Goal: Information Seeking & Learning: Learn about a topic

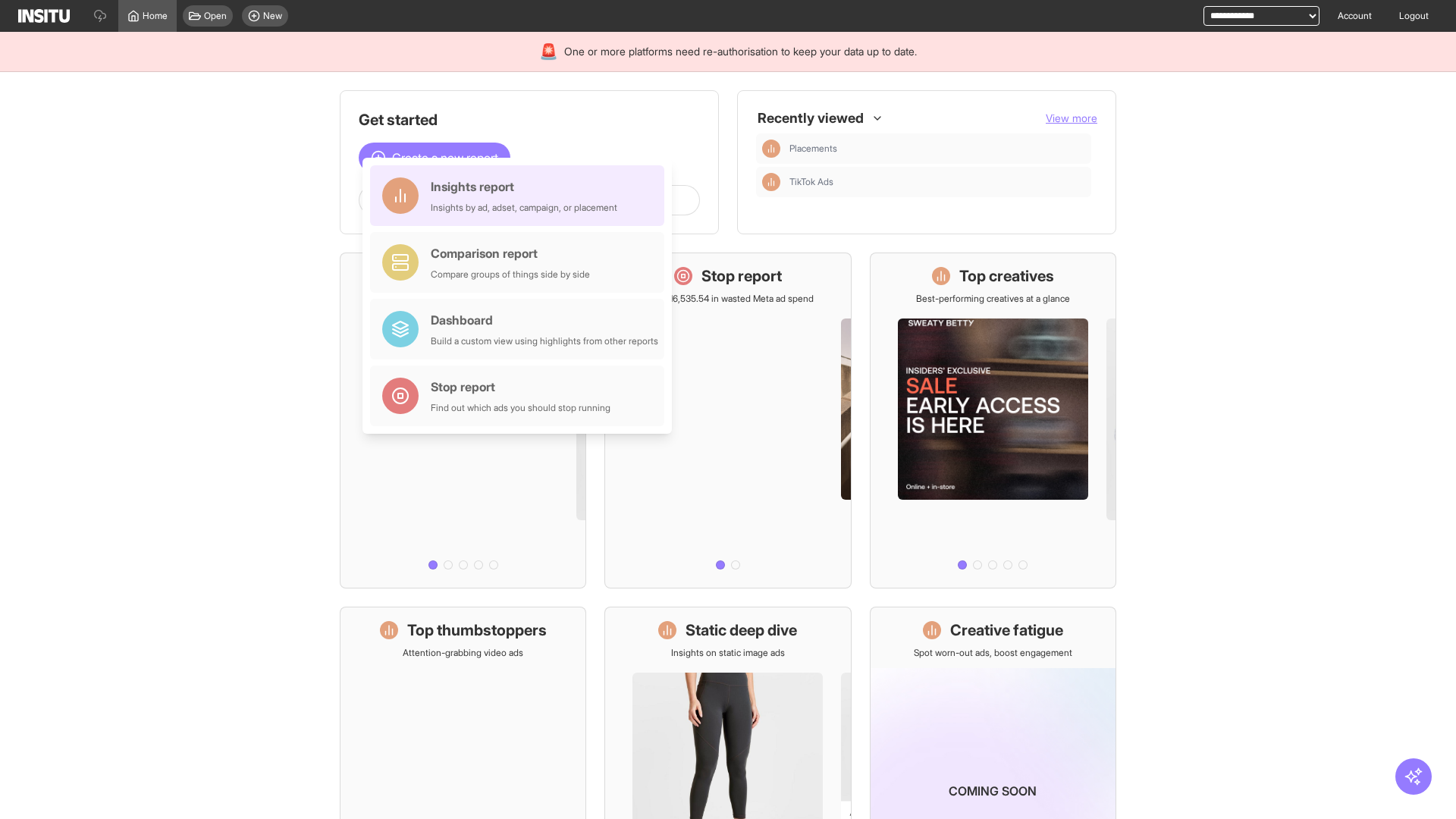
click at [521, 196] on div "Insights report Insights by ad, adset, campaign, or placement" at bounding box center [524, 195] width 187 height 37
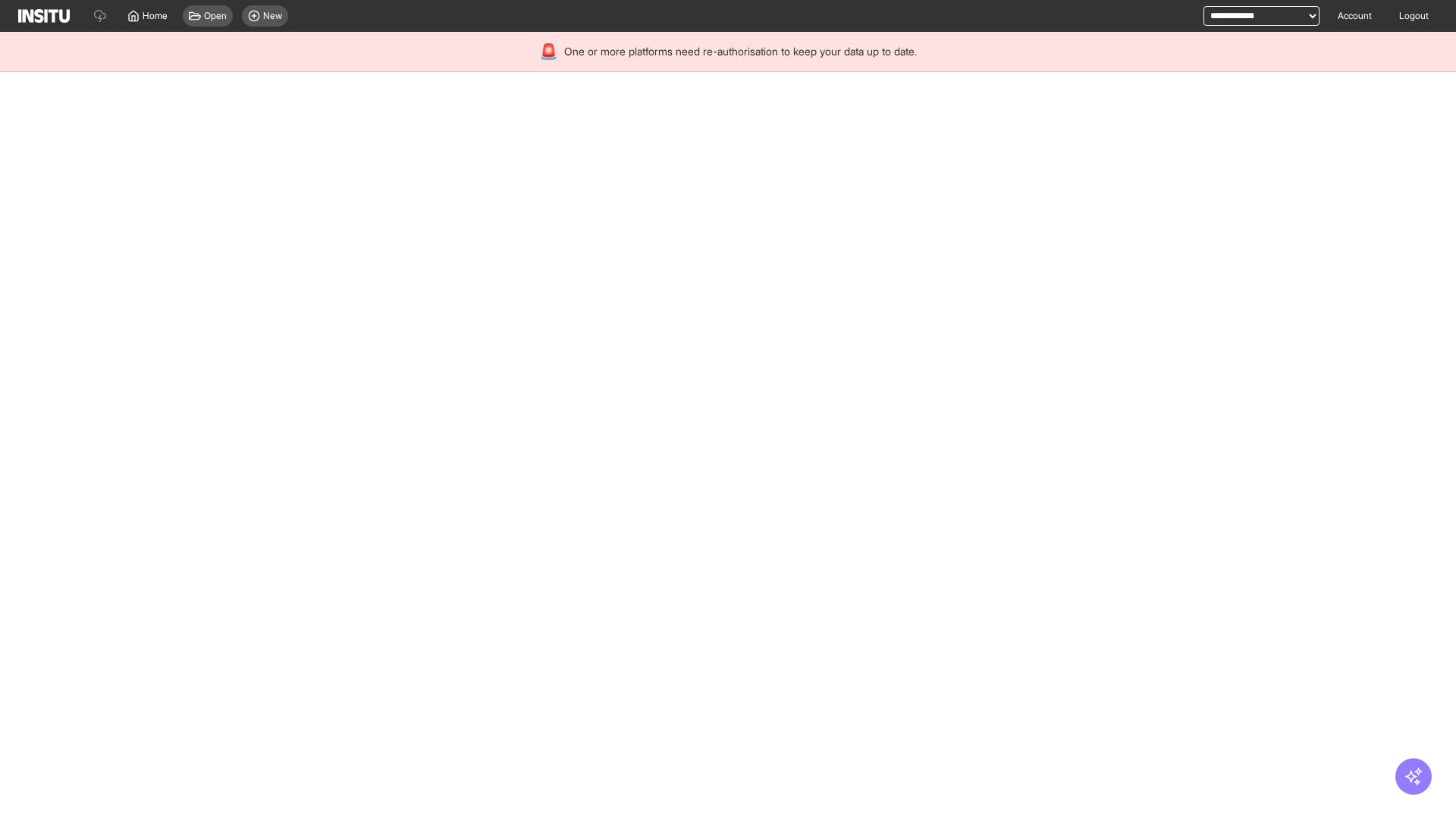
select select "**"
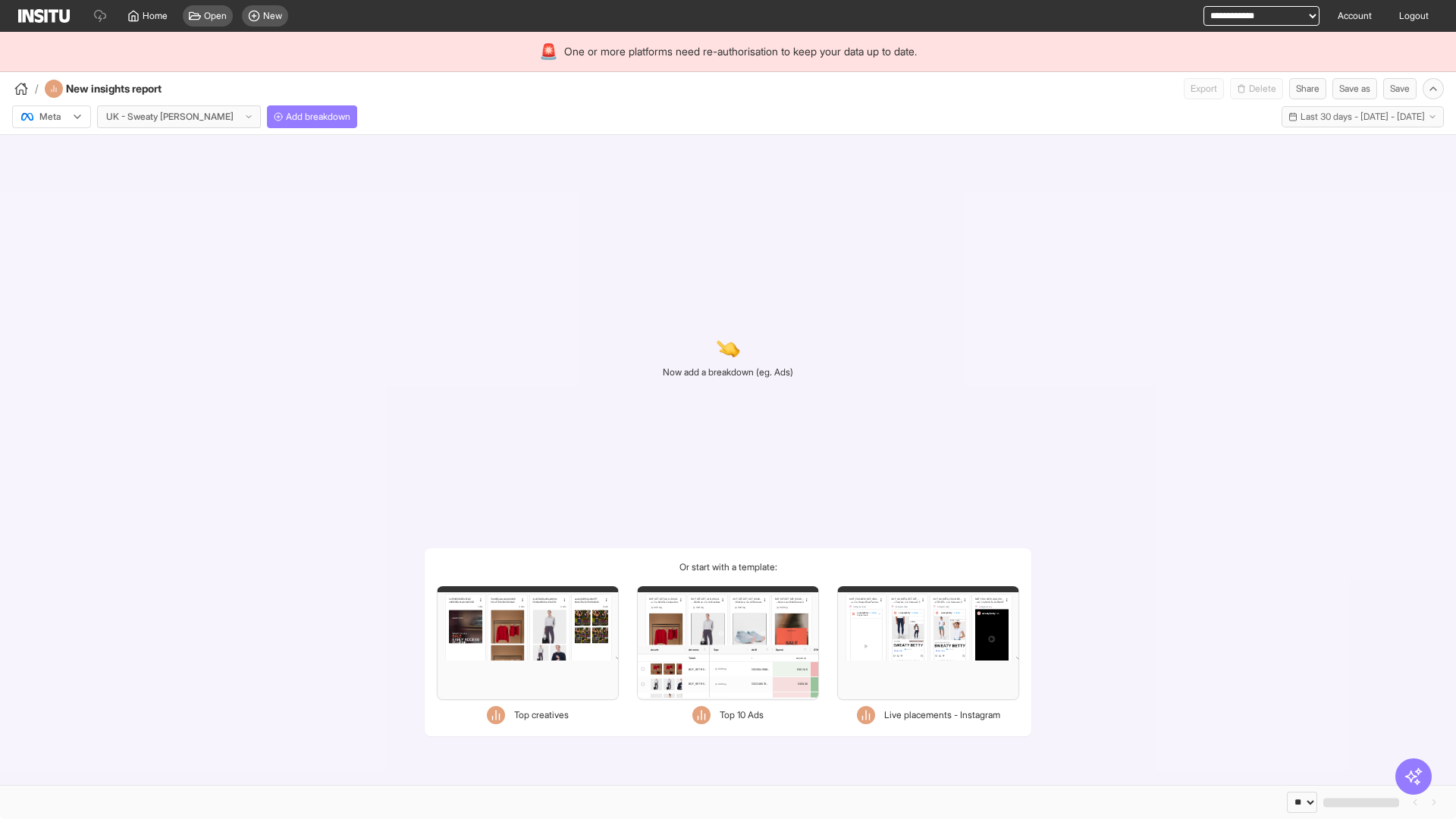
click at [51, 117] on div at bounding box center [40, 116] width 43 height 15
click at [51, 149] on span "Meta" at bounding box center [51, 149] width 20 height 14
click at [286, 117] on span "Add breakdown" at bounding box center [318, 117] width 65 height 12
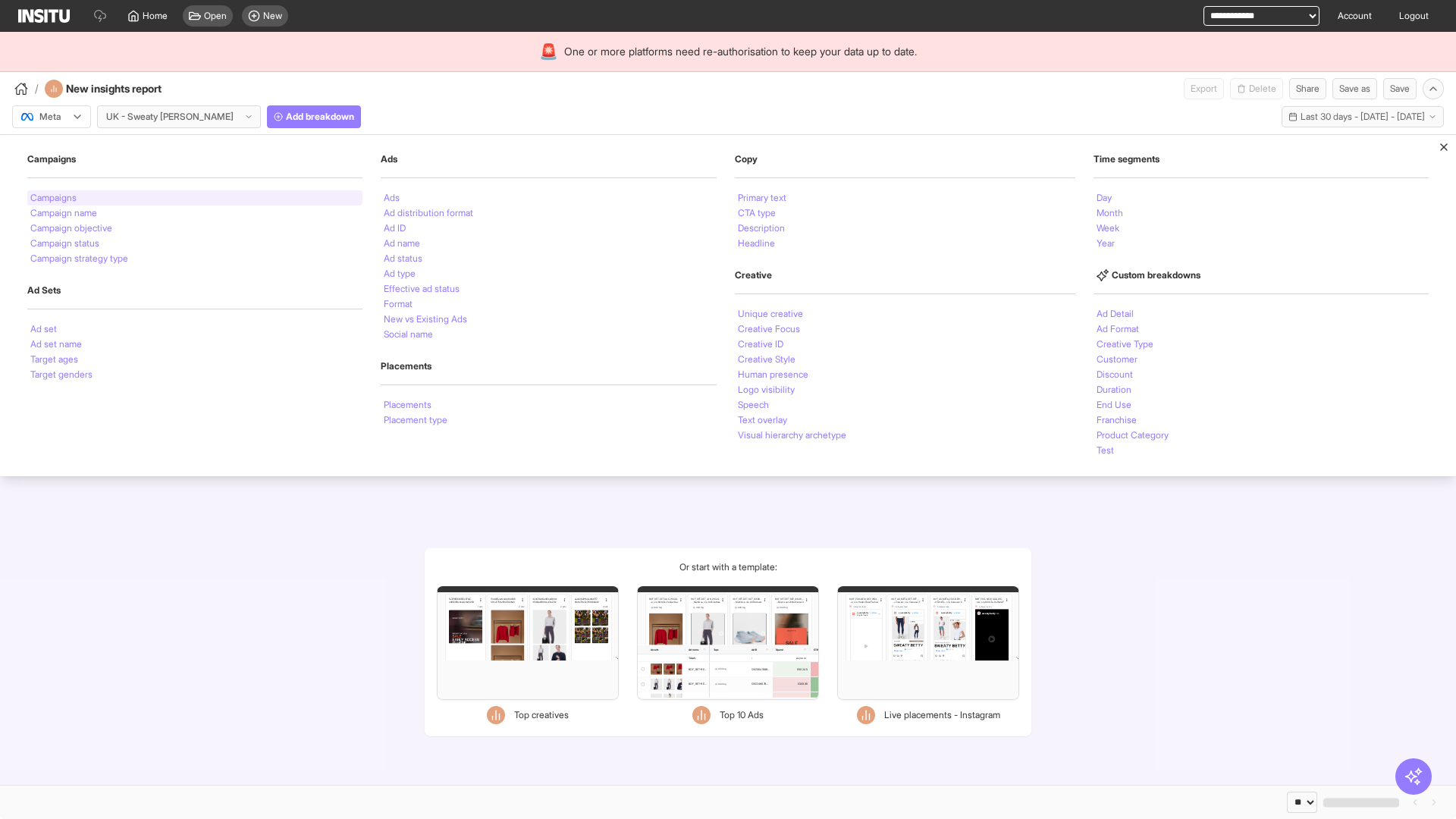
click at [54, 198] on li "Campaigns" at bounding box center [53, 198] width 46 height 9
